Goal: Task Accomplishment & Management: Manage account settings

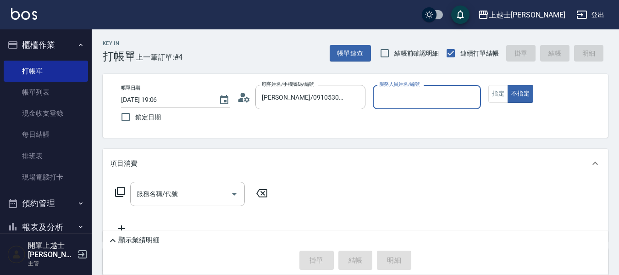
click at [410, 95] on input "服務人員姓名/編號" at bounding box center [427, 97] width 100 height 16
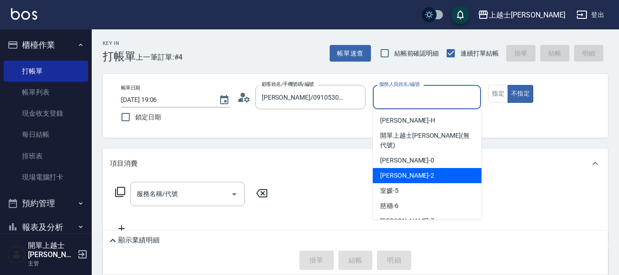
click at [424, 168] on div "小媛 -2" at bounding box center [427, 175] width 109 height 15
type input "小媛-2"
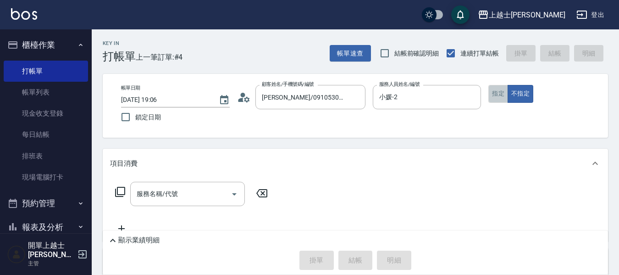
click at [500, 93] on button "指定" at bounding box center [499, 94] width 20 height 18
click at [145, 198] on div "服務名稱/代號 服務名稱/代號" at bounding box center [187, 194] width 115 height 24
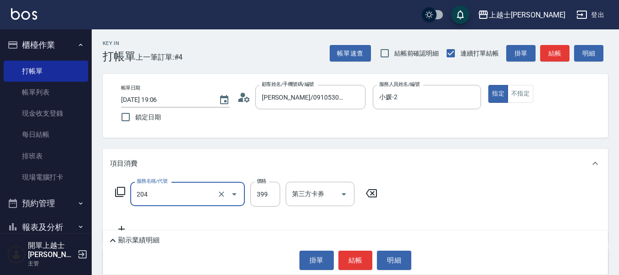
type input "A級洗+剪(204)"
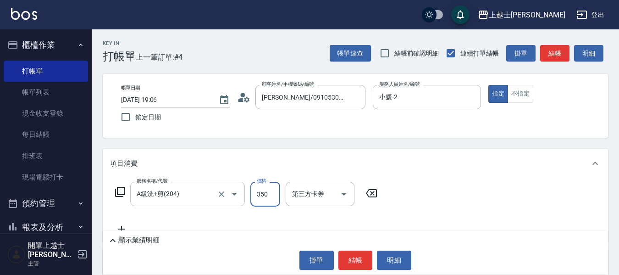
type input "350"
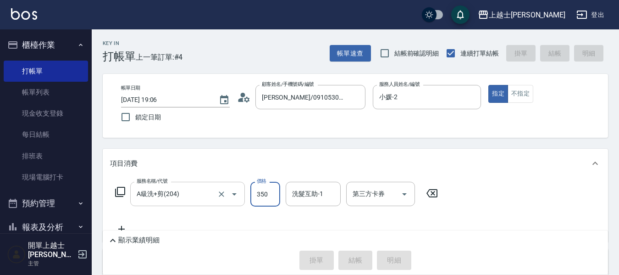
type input "[DATE] 19:37"
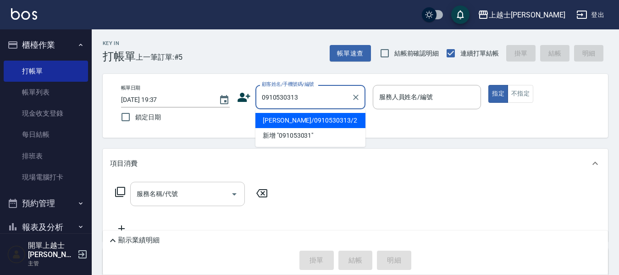
type input "[PERSON_NAME]/0910530313/2"
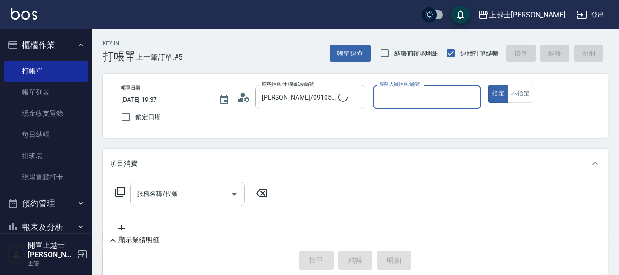
type input "小媛-2"
click at [489, 85] on button "指定" at bounding box center [499, 94] width 20 height 18
type button "true"
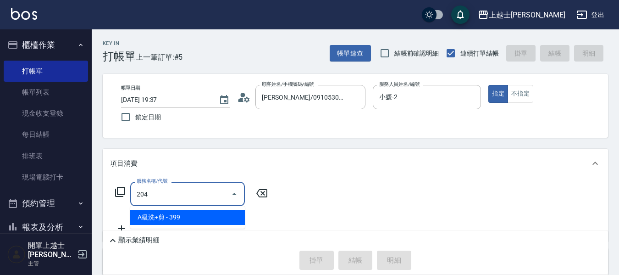
type input "204"
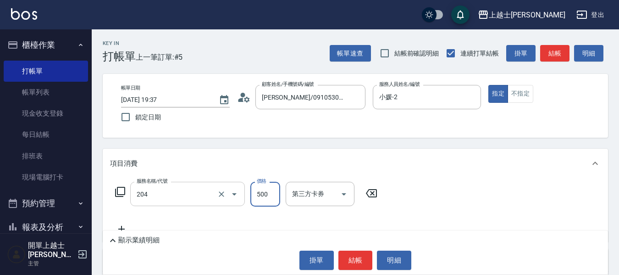
type input "500"
type input "A級洗+剪(204)"
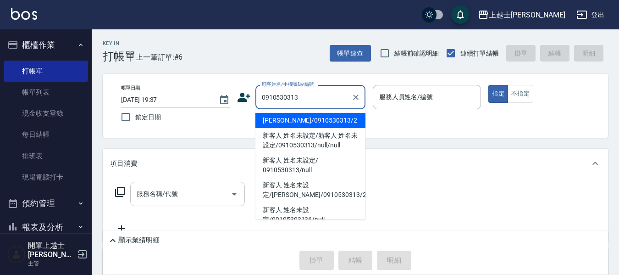
type input "[PERSON_NAME]/0910530313/2"
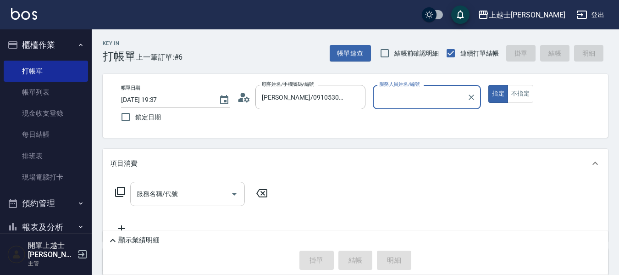
type input "小媛-2"
click at [489, 85] on button "指定" at bounding box center [499, 94] width 20 height 18
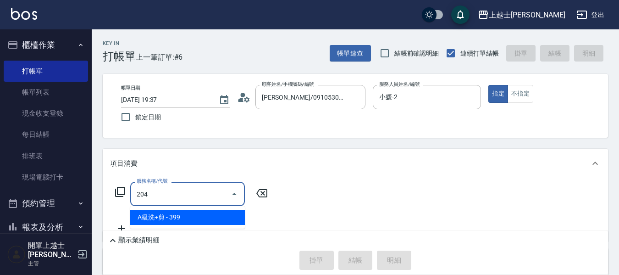
type input "A級洗+剪(204)"
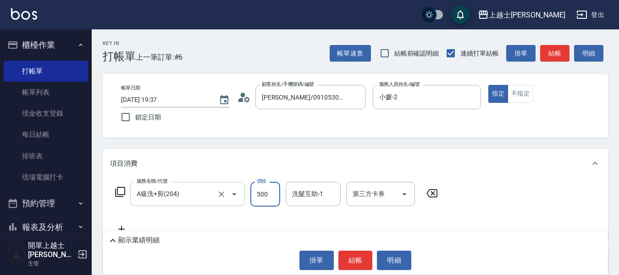
type input "500"
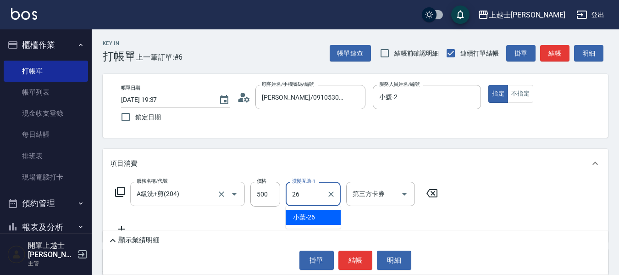
type input "小葉-26"
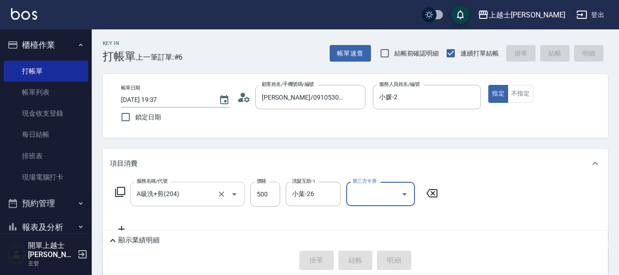
type input "[DATE] 19:38"
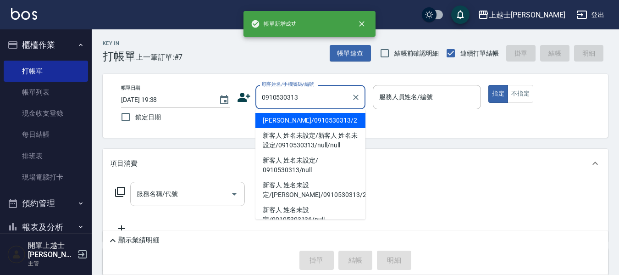
type input "[PERSON_NAME]/0910530313/2"
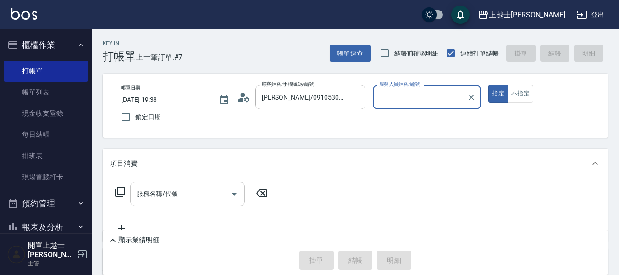
type input "小媛-2"
click at [489, 85] on button "指定" at bounding box center [499, 94] width 20 height 18
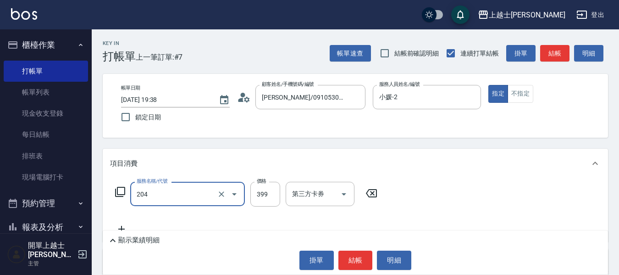
type input "A級洗+剪(204)"
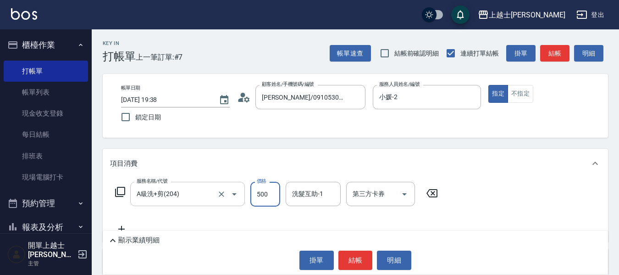
type input "500"
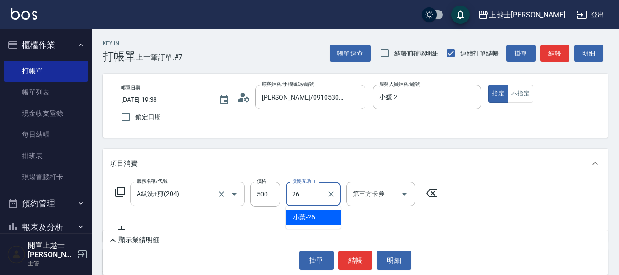
type input "小葉-26"
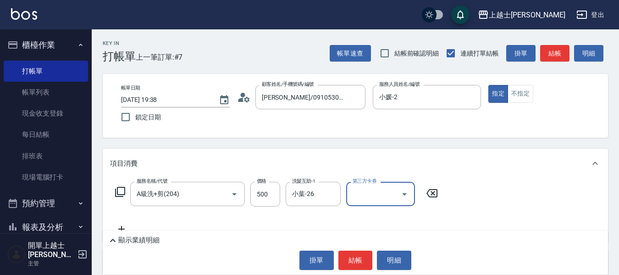
click at [122, 185] on div "服務名稱/代號 A級洗+剪(204) 服務名稱/代號 價格 500 價格 洗髮互助-1 小葉-26 洗髮互助-1 第三方卡券 第三方卡券" at bounding box center [277, 194] width 334 height 25
click at [121, 192] on icon at bounding box center [120, 191] width 11 height 11
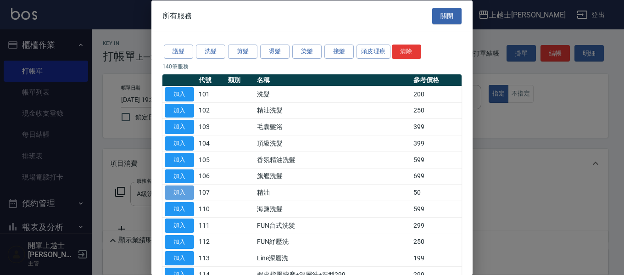
click at [187, 191] on button "加入" at bounding box center [179, 192] width 29 height 14
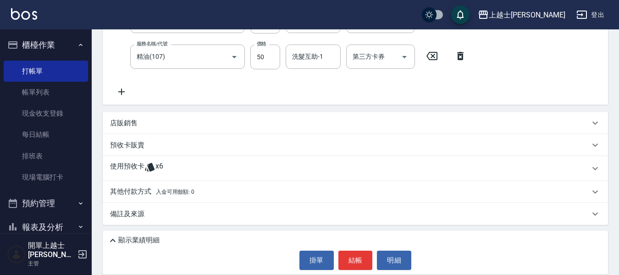
scroll to position [173, 0]
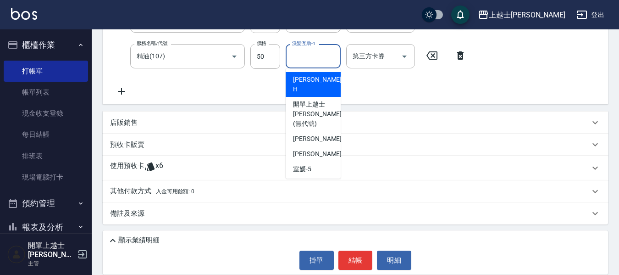
click at [312, 57] on input "洗髮互助-1" at bounding box center [313, 56] width 47 height 16
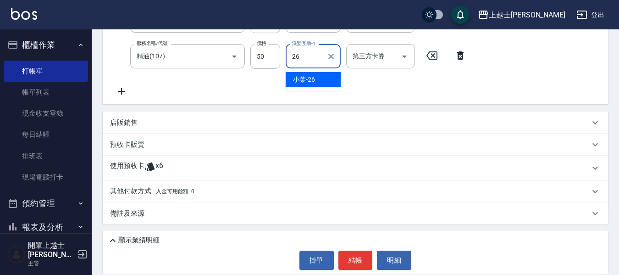
type input "小葉-26"
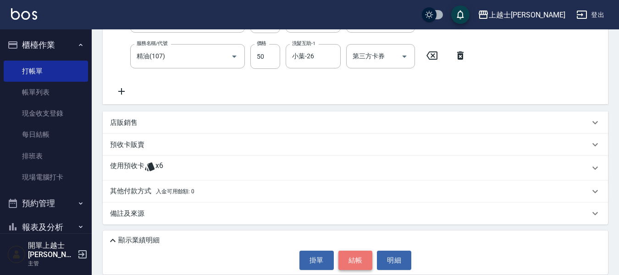
click at [350, 256] on button "結帳" at bounding box center [356, 260] width 34 height 19
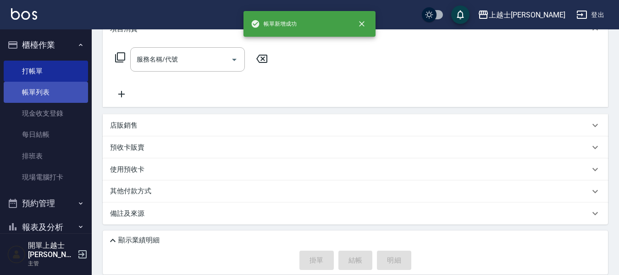
scroll to position [0, 0]
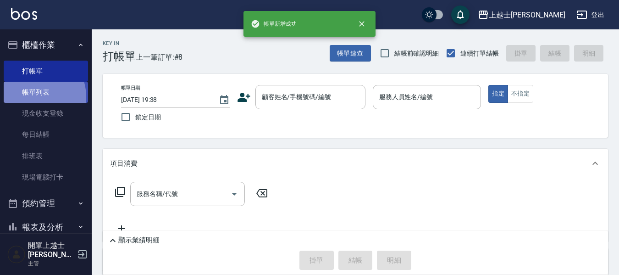
click at [35, 96] on link "帳單列表" at bounding box center [46, 92] width 84 height 21
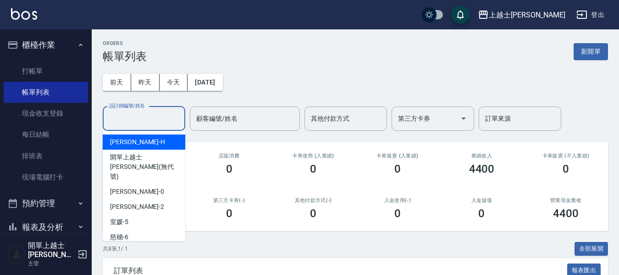
click at [128, 124] on input "設計師編號/姓名" at bounding box center [144, 119] width 74 height 16
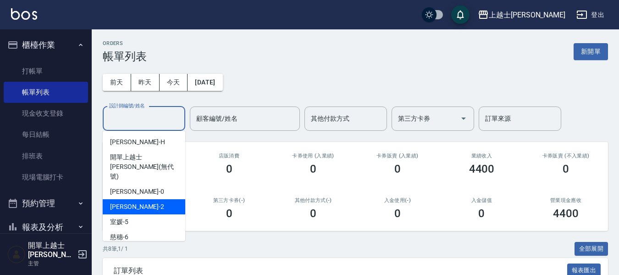
click at [139, 199] on div "小媛 -2" at bounding box center [144, 206] width 83 height 15
type input "小媛-2"
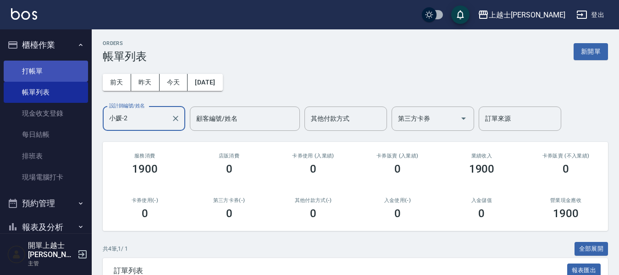
click at [38, 73] on link "打帳單" at bounding box center [46, 71] width 84 height 21
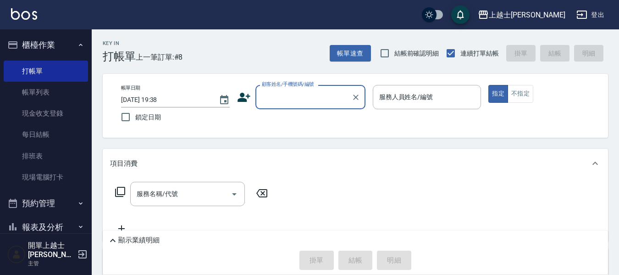
click at [267, 104] on input "顧客姓名/手機號碼/編號" at bounding box center [304, 97] width 88 height 16
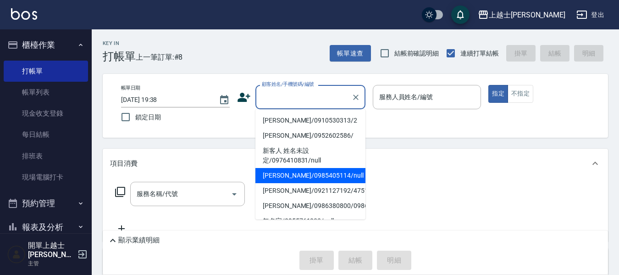
click at [323, 173] on li "[PERSON_NAME]/0985405114/null" at bounding box center [311, 175] width 110 height 15
type input "[PERSON_NAME]/0985405114/null"
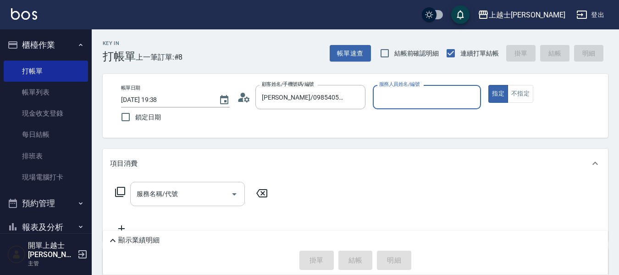
type input "[PERSON_NAME]-8"
click at [119, 190] on icon at bounding box center [120, 191] width 11 height 11
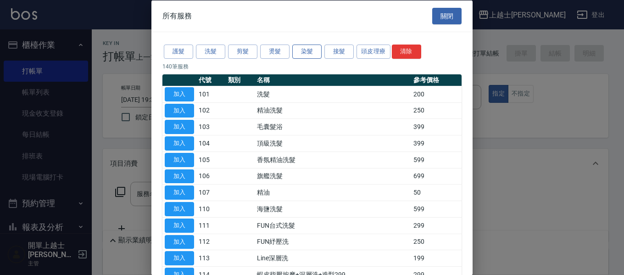
click at [308, 46] on button "染髮" at bounding box center [306, 52] width 29 height 14
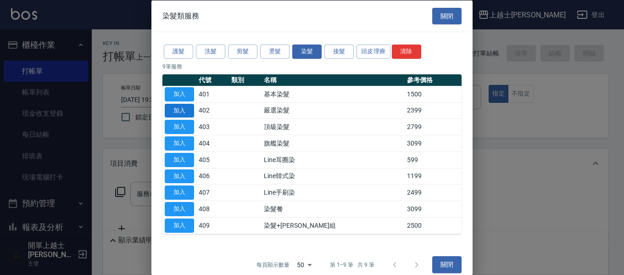
click at [180, 104] on button "加入" at bounding box center [179, 110] width 29 height 14
type input "嚴選染髮(402)"
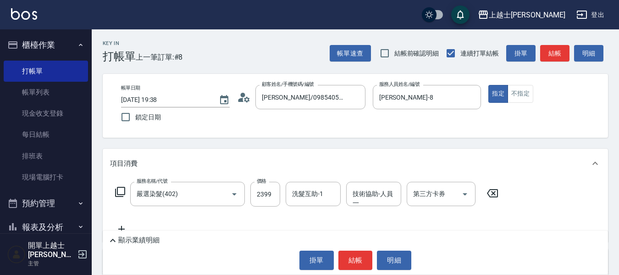
drag, startPoint x: 261, startPoint y: 186, endPoint x: 240, endPoint y: 143, distance: 47.6
click at [260, 186] on input "2399" at bounding box center [266, 194] width 30 height 25
type input "2300"
click at [563, 56] on button "結帳" at bounding box center [555, 53] width 29 height 17
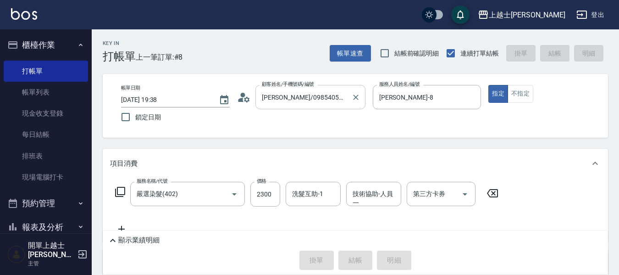
type input "[DATE] 19:39"
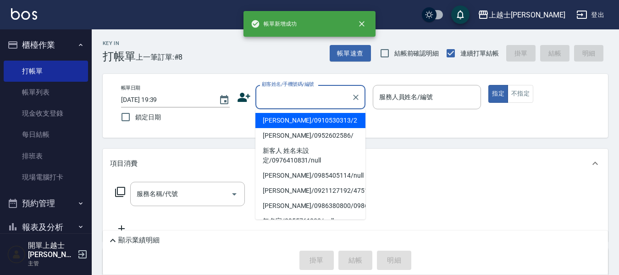
click at [295, 93] on input "顧客姓名/手機號碼/編號" at bounding box center [304, 97] width 88 height 16
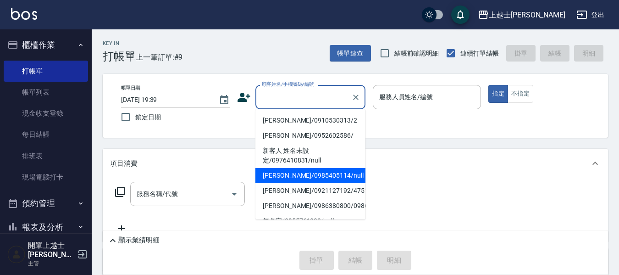
click at [302, 177] on li "[PERSON_NAME]/0985405114/null" at bounding box center [311, 175] width 110 height 15
type input "[PERSON_NAME]/0985405114/null"
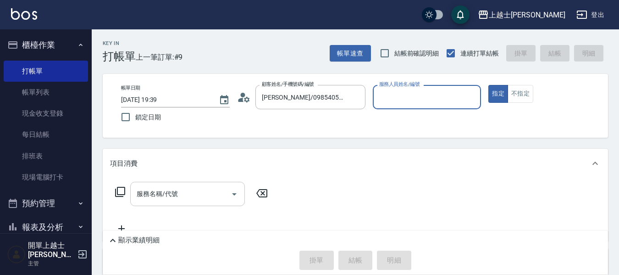
click at [176, 198] on div "服務名稱/代號 服務名稱/代號" at bounding box center [187, 194] width 115 height 24
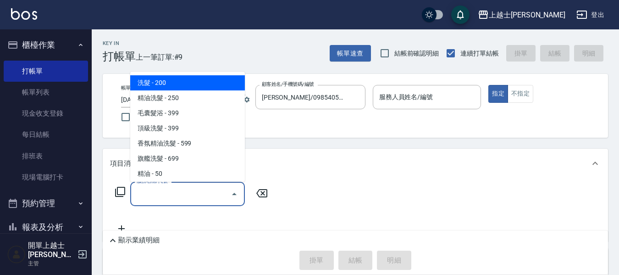
type input "[PERSON_NAME]-8"
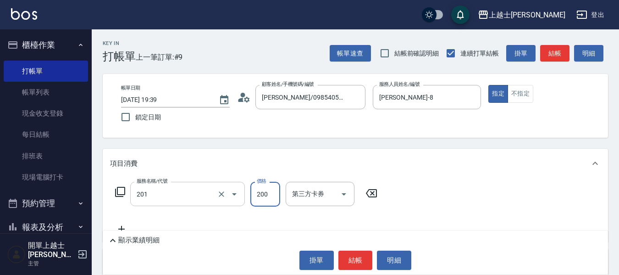
type input "B級單剪(201)"
type input "250"
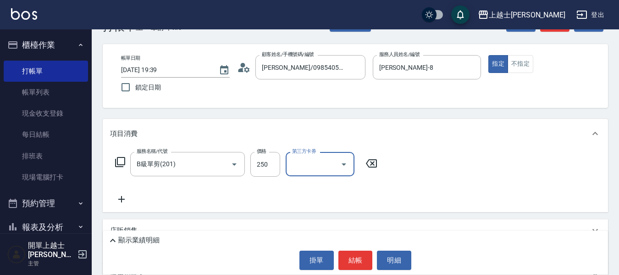
scroll to position [46, 0]
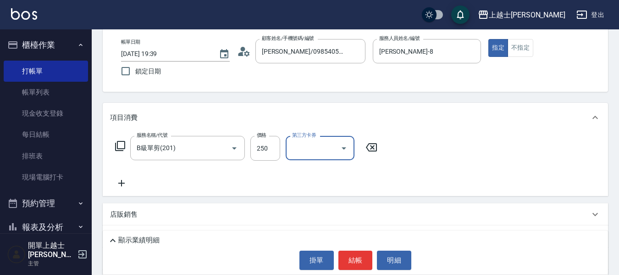
click at [123, 184] on icon at bounding box center [121, 183] width 23 height 11
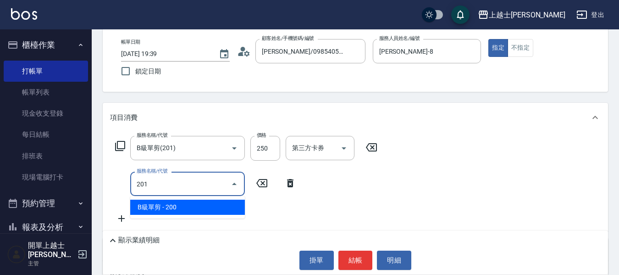
type input "B級單剪(201)"
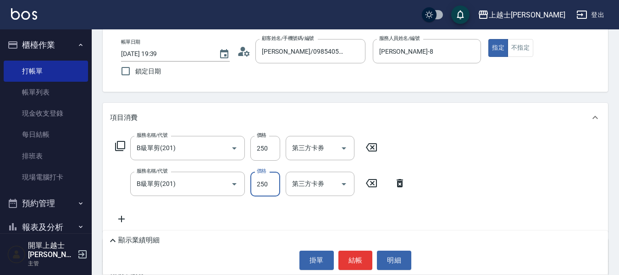
type input "250"
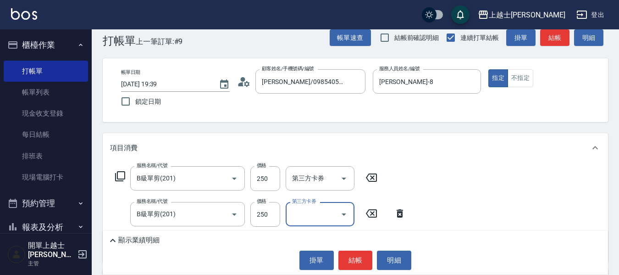
scroll to position [0, 0]
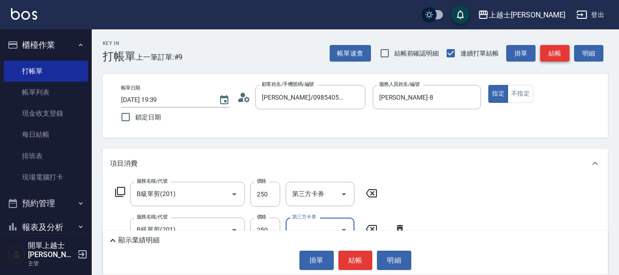
click at [554, 53] on button "結帳" at bounding box center [555, 53] width 29 height 17
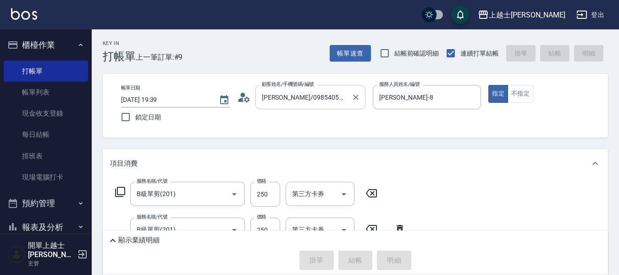
type input "[DATE] 19:40"
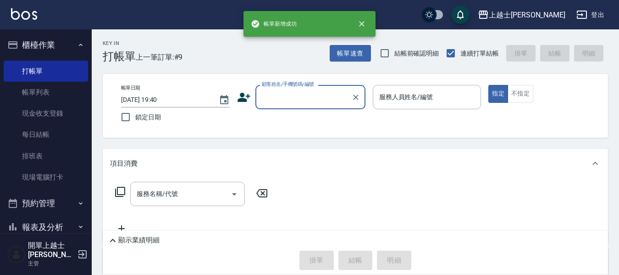
click at [279, 96] on input "顧客姓名/手機號碼/編號" at bounding box center [304, 97] width 88 height 16
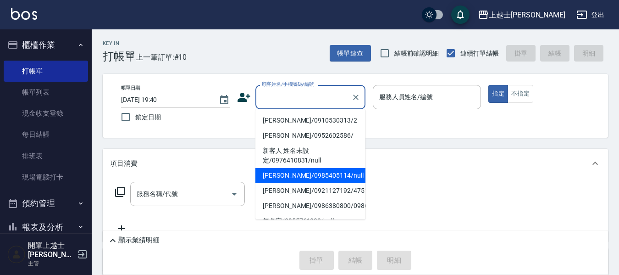
click at [291, 180] on li "[PERSON_NAME]/0985405114/null" at bounding box center [311, 175] width 110 height 15
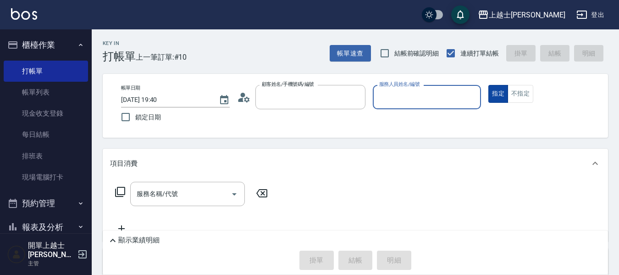
type input "[PERSON_NAME]/0985405114/null"
click at [519, 95] on button "不指定" at bounding box center [521, 94] width 26 height 18
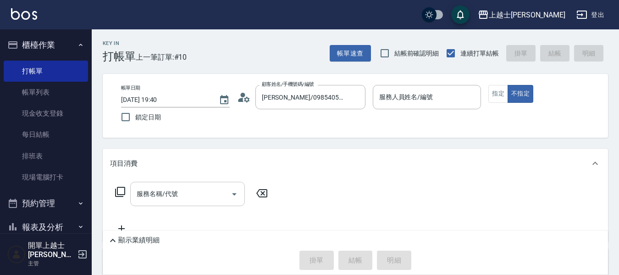
type input "[PERSON_NAME]-8"
click at [146, 195] on div "服務名稱/代號 服務名稱/代號" at bounding box center [187, 194] width 115 height 24
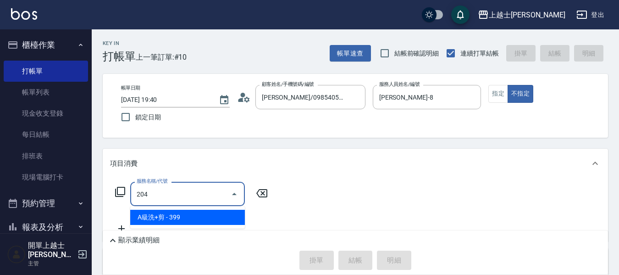
type input "A級洗+剪(204)"
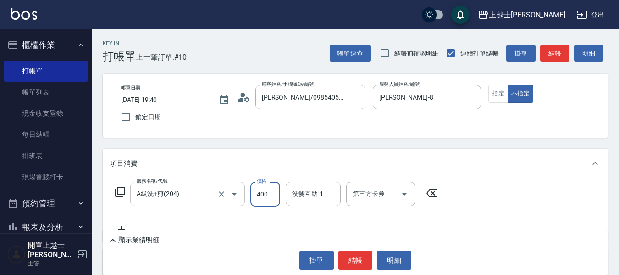
type input "400"
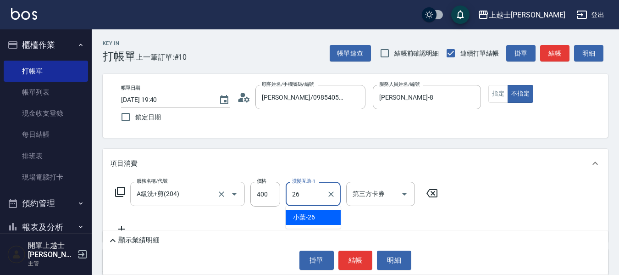
type input "小葉-26"
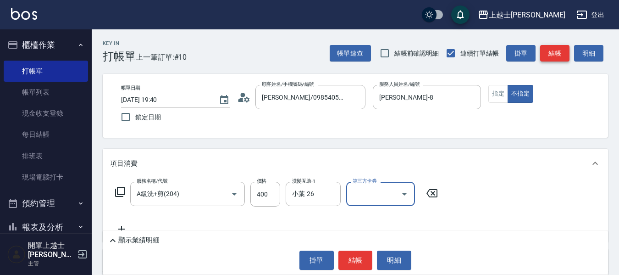
click at [554, 56] on button "結帳" at bounding box center [555, 53] width 29 height 17
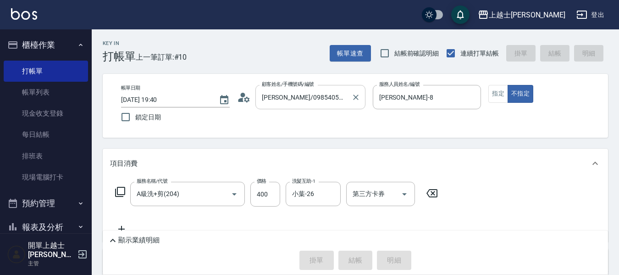
click at [301, 99] on input "[PERSON_NAME]/0985405114/null" at bounding box center [304, 97] width 88 height 16
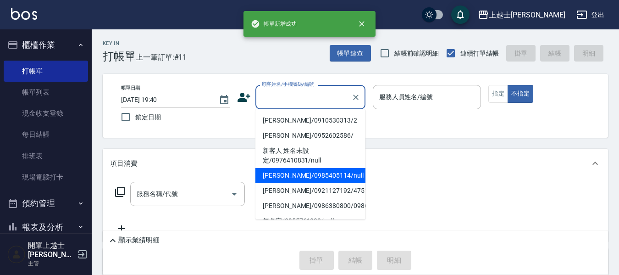
click at [293, 178] on li "[PERSON_NAME]/0985405114/null" at bounding box center [311, 175] width 110 height 15
type input "[PERSON_NAME]/0985405114/null"
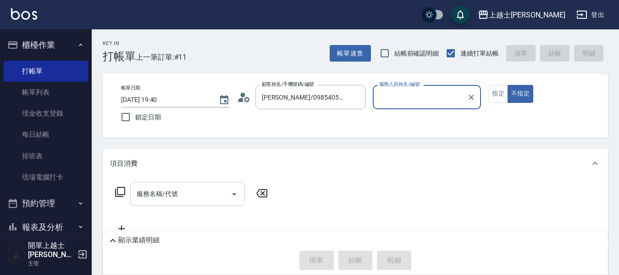
type input "[PERSON_NAME]-8"
click at [119, 192] on icon at bounding box center [120, 191] width 11 height 11
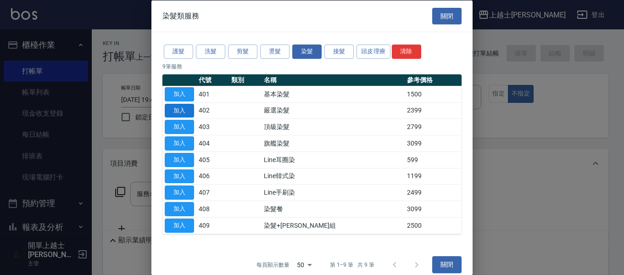
click at [193, 107] on button "加入" at bounding box center [179, 110] width 29 height 14
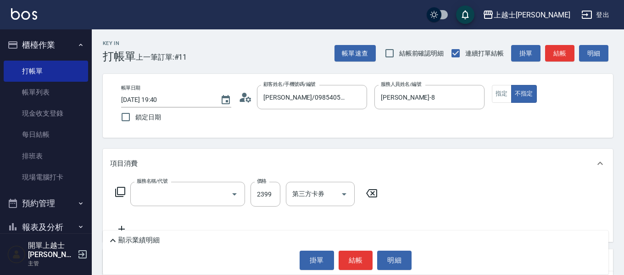
type input "嚴選染髮(402)"
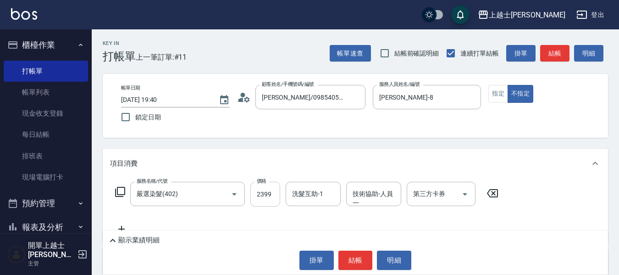
click at [267, 195] on input "2399" at bounding box center [266, 194] width 30 height 25
type input "2800"
drag, startPoint x: 496, startPoint y: 89, endPoint x: 553, endPoint y: 67, distance: 61.4
click at [496, 90] on button "指定" at bounding box center [499, 94] width 20 height 18
click at [556, 54] on button "結帳" at bounding box center [555, 53] width 29 height 17
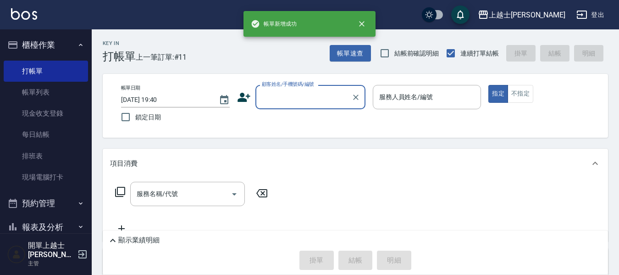
click at [320, 99] on input "顧客姓名/手機號碼/編號" at bounding box center [304, 97] width 88 height 16
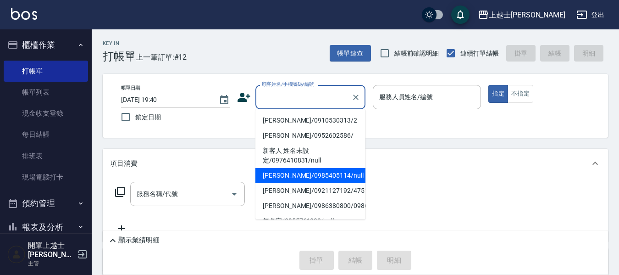
click at [315, 176] on li "[PERSON_NAME]/0985405114/null" at bounding box center [311, 175] width 110 height 15
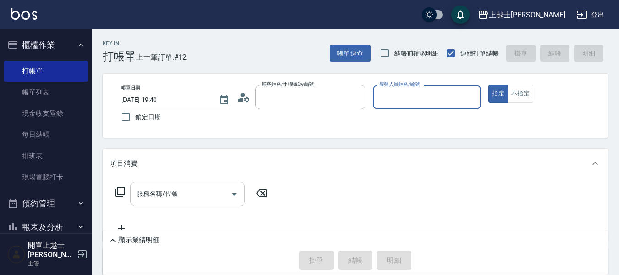
type input "[PERSON_NAME]/0985405114/null"
click at [185, 197] on input "服務名稱/代號" at bounding box center [180, 194] width 93 height 16
type input "[PERSON_NAME]-8"
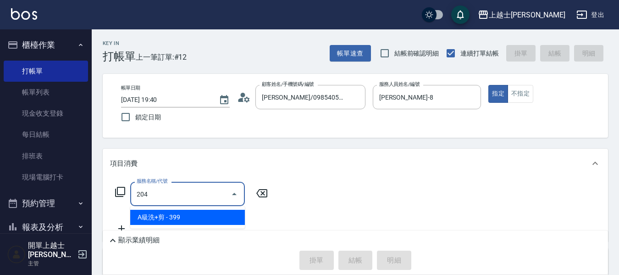
type input "A級洗+剪(204)"
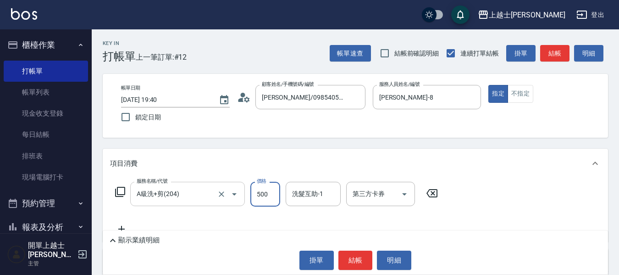
type input "500"
click at [561, 54] on button "結帳" at bounding box center [555, 53] width 29 height 17
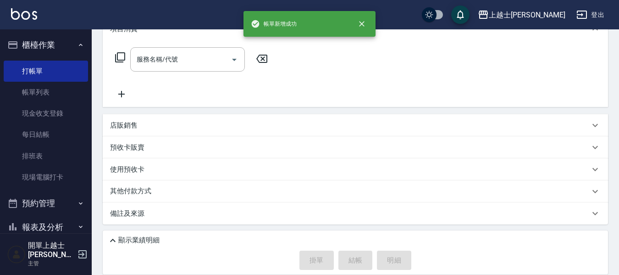
scroll to position [46, 0]
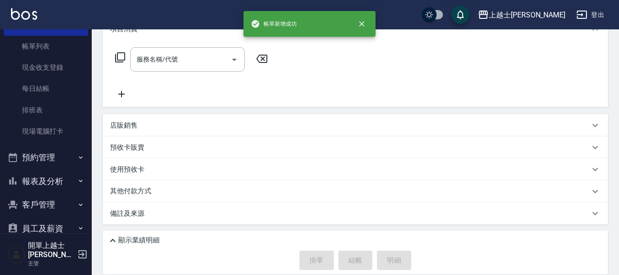
click at [49, 180] on button "報表及分析" at bounding box center [46, 181] width 84 height 24
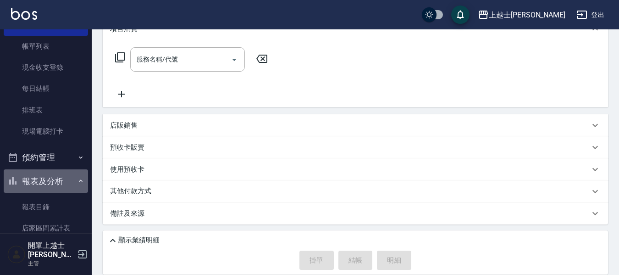
click at [49, 180] on button "報表及分析" at bounding box center [46, 181] width 84 height 24
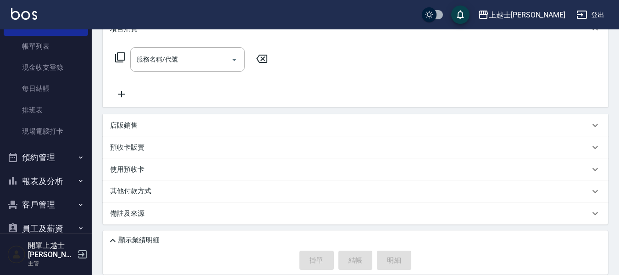
click at [49, 180] on button "報表及分析" at bounding box center [46, 181] width 84 height 24
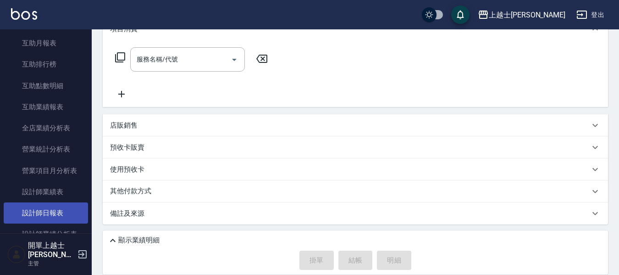
scroll to position [321, 0]
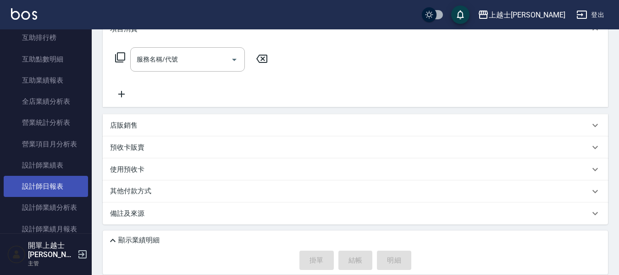
click at [51, 190] on link "設計師日報表" at bounding box center [46, 186] width 84 height 21
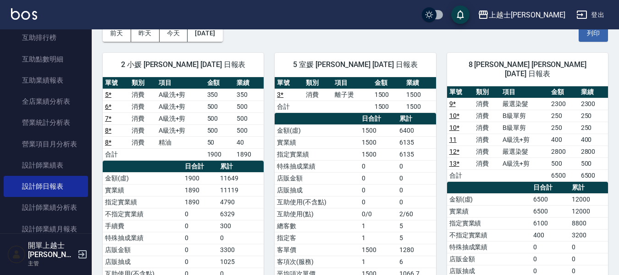
scroll to position [46, 0]
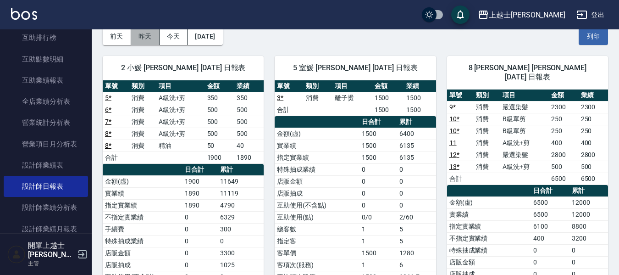
click at [149, 38] on button "昨天" at bounding box center [145, 36] width 28 height 17
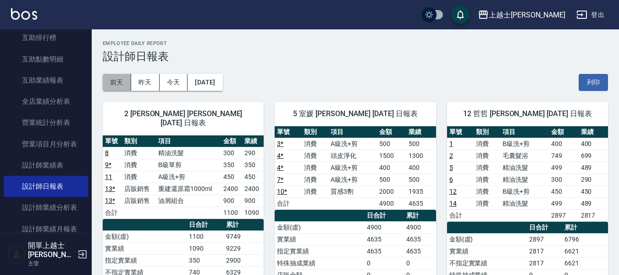
click at [128, 82] on button "前天" at bounding box center [117, 82] width 28 height 17
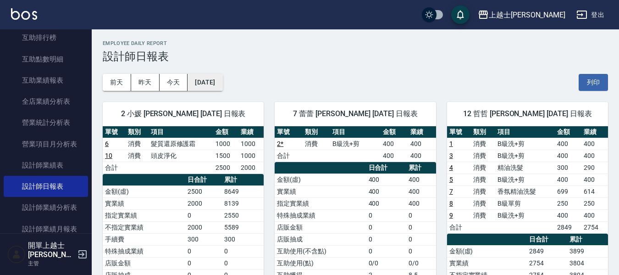
click at [197, 80] on button "[DATE]" at bounding box center [205, 82] width 35 height 17
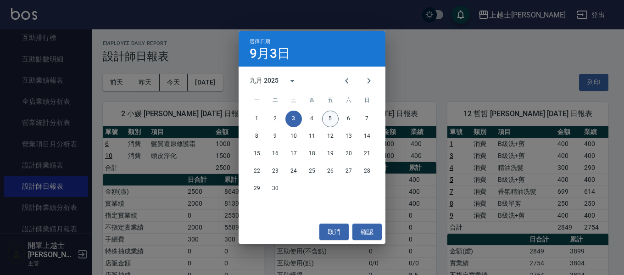
click at [331, 117] on button "5" at bounding box center [330, 119] width 17 height 17
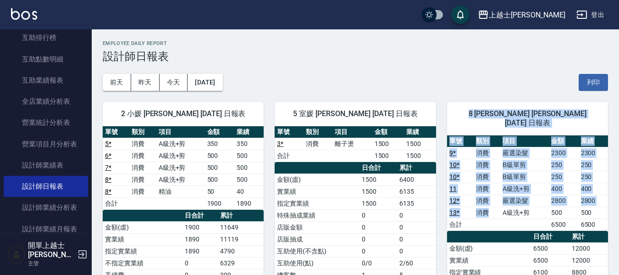
drag, startPoint x: 447, startPoint y: 112, endPoint x: 495, endPoint y: 203, distance: 102.6
click at [495, 203] on div "8 [PERSON_NAME] [PERSON_NAME] [DATE] 日報表 單號 類別 項目 金額 業績 9 * 消費 嚴選染髮 2300 2300 1…" at bounding box center [527, 267] width 161 height 331
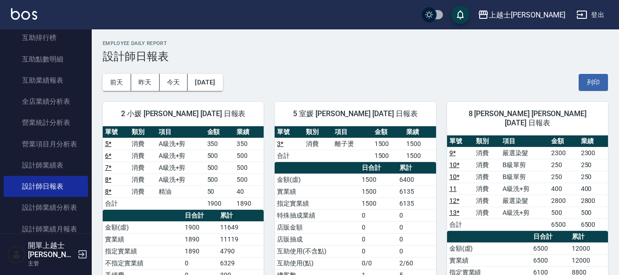
click at [493, 218] on td "a dense table" at bounding box center [487, 224] width 27 height 12
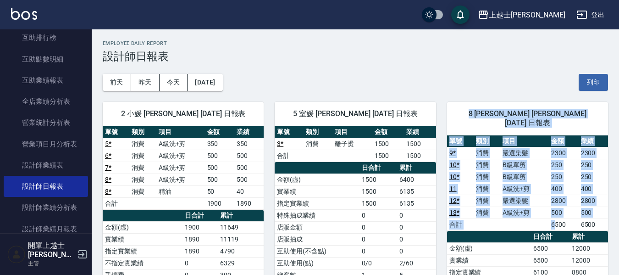
drag, startPoint x: 448, startPoint y: 109, endPoint x: 555, endPoint y: 213, distance: 149.6
click at [555, 213] on div "8 [PERSON_NAME] [PERSON_NAME] [DATE] 日報表 單號 類別 項目 金額 業績 9 * 消費 嚴選染髮 2300 2300 1…" at bounding box center [527, 267] width 161 height 331
click at [554, 218] on td "6500" at bounding box center [563, 224] width 29 height 12
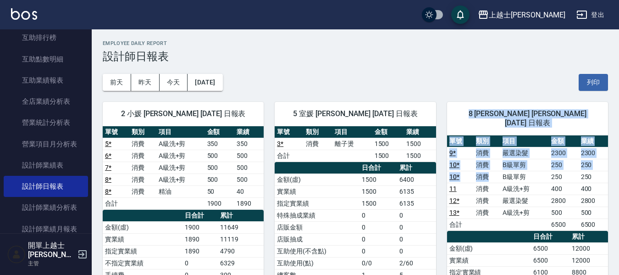
drag, startPoint x: 448, startPoint y: 109, endPoint x: 489, endPoint y: 173, distance: 75.7
click at [489, 173] on div "8 [PERSON_NAME] [PERSON_NAME] [DATE] 日報表 單號 類別 項目 金額 業績 9 * 消費 嚴選染髮 2300 2300 1…" at bounding box center [527, 267] width 161 height 331
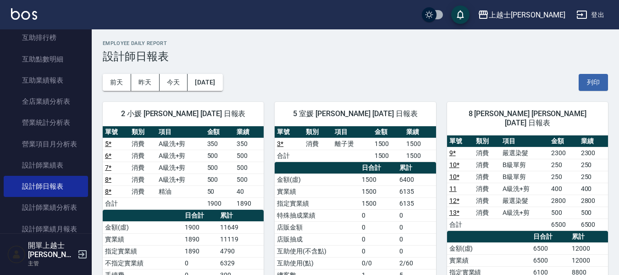
click at [512, 218] on td "a dense table" at bounding box center [525, 224] width 49 height 12
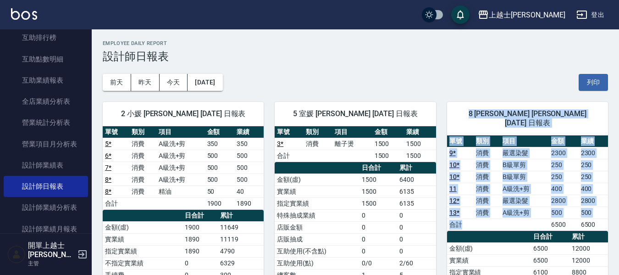
drag, startPoint x: 448, startPoint y: 106, endPoint x: 542, endPoint y: 216, distance: 144.8
click at [542, 215] on div "8 [PERSON_NAME] [PERSON_NAME] [DATE] 日報表 單號 類別 項目 金額 業績 9 * 消費 嚴選染髮 2300 2300 1…" at bounding box center [527, 267] width 161 height 331
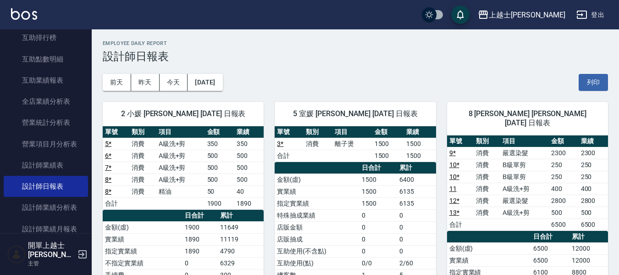
drag, startPoint x: 537, startPoint y: 238, endPoint x: 487, endPoint y: 187, distance: 72.0
click at [534, 242] on td "6500" at bounding box center [550, 248] width 39 height 12
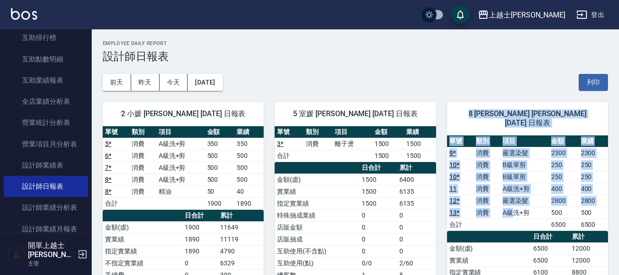
drag, startPoint x: 476, startPoint y: 151, endPoint x: 514, endPoint y: 202, distance: 63.9
click at [514, 202] on div "8 [PERSON_NAME] [PERSON_NAME] [DATE] 日報表 單號 類別 項目 金額 業績 9 * 消費 嚴選染髮 2300 2300 1…" at bounding box center [527, 267] width 161 height 331
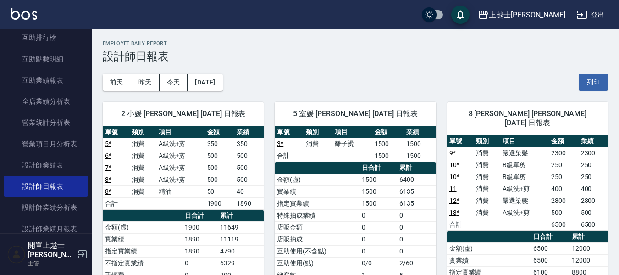
click at [516, 218] on td "a dense table" at bounding box center [525, 224] width 49 height 12
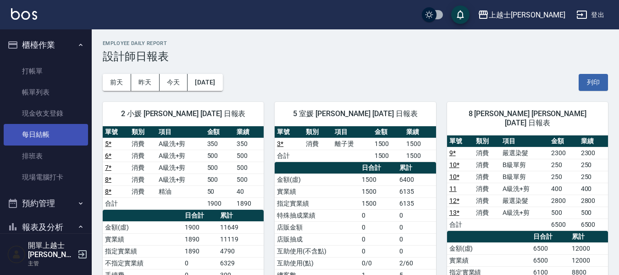
click at [53, 134] on link "每日結帳" at bounding box center [46, 134] width 84 height 21
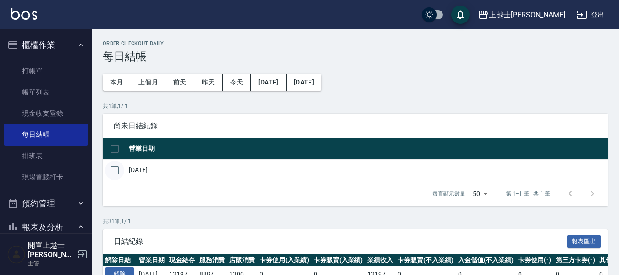
click at [110, 177] on input "checkbox" at bounding box center [114, 170] width 19 height 19
checkbox input "true"
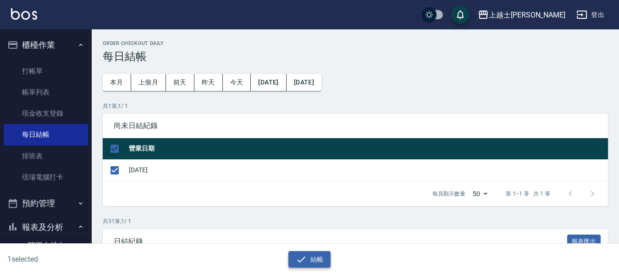
click at [313, 256] on button "結帳" at bounding box center [310, 259] width 43 height 17
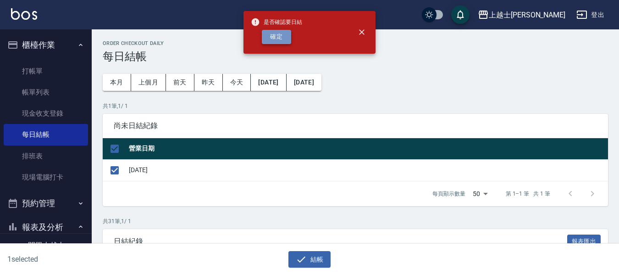
click at [281, 39] on button "確定" at bounding box center [276, 37] width 29 height 14
checkbox input "false"
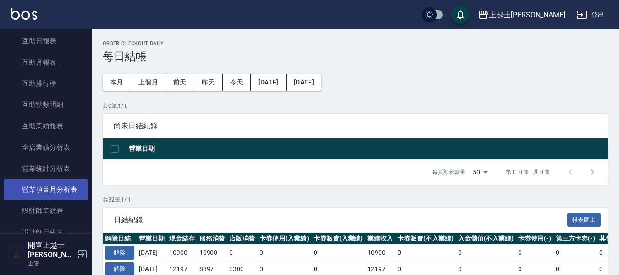
scroll to position [138, 0]
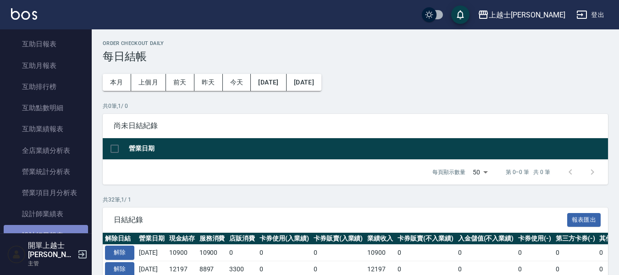
click at [49, 234] on link "設計師日報表" at bounding box center [46, 235] width 84 height 21
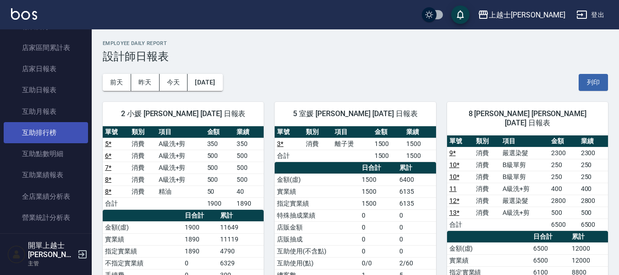
scroll to position [46, 0]
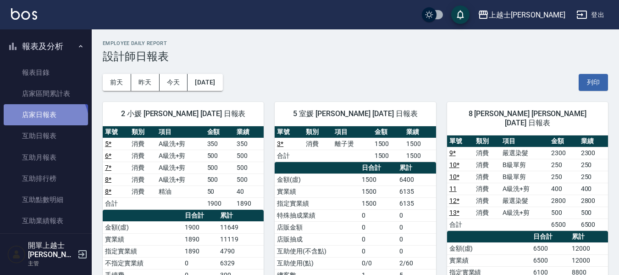
click at [44, 123] on link "店家日報表" at bounding box center [46, 114] width 84 height 21
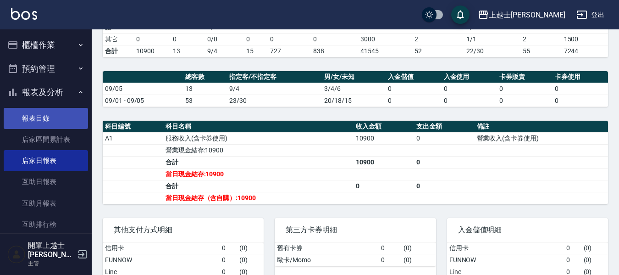
scroll to position [184, 0]
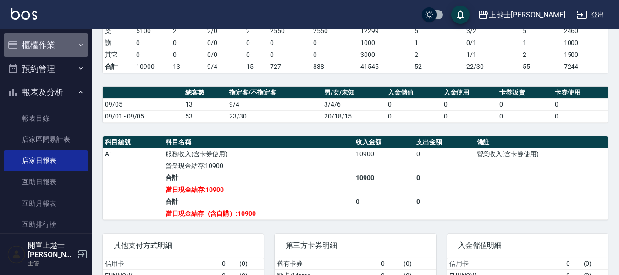
click at [67, 38] on button "櫃檯作業" at bounding box center [46, 45] width 84 height 24
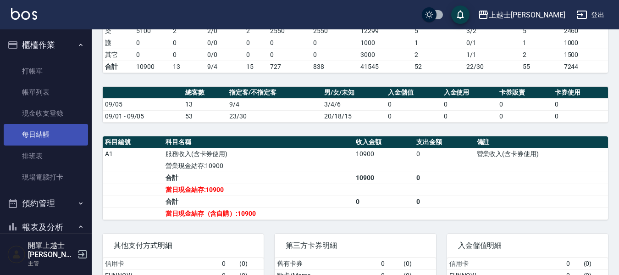
click at [57, 139] on link "每日結帳" at bounding box center [46, 134] width 84 height 21
